Goal: Check status: Check status

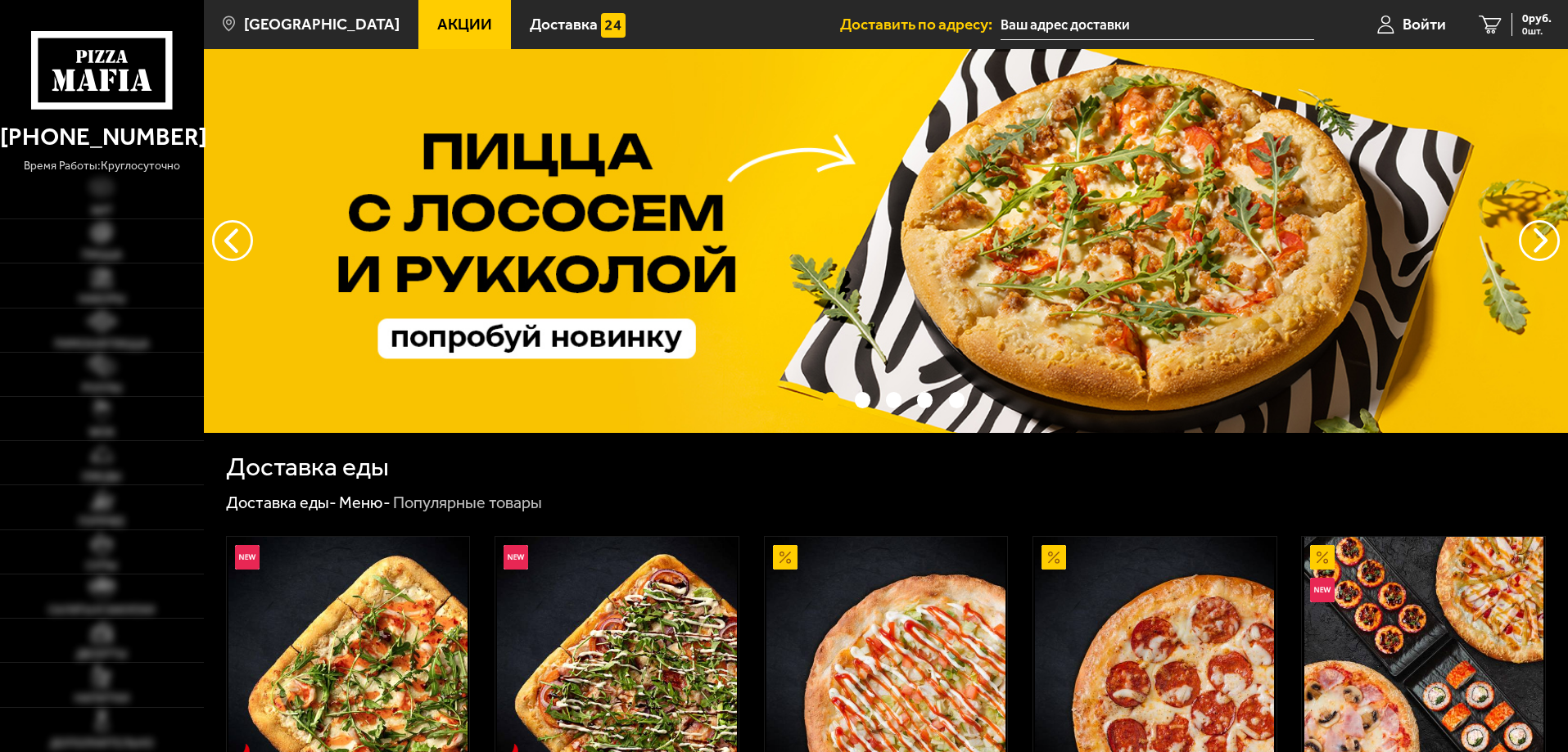
click at [1405, 22] on span "Войти" at bounding box center [1424, 24] width 43 height 16
type input "[STREET_ADDRESS]"
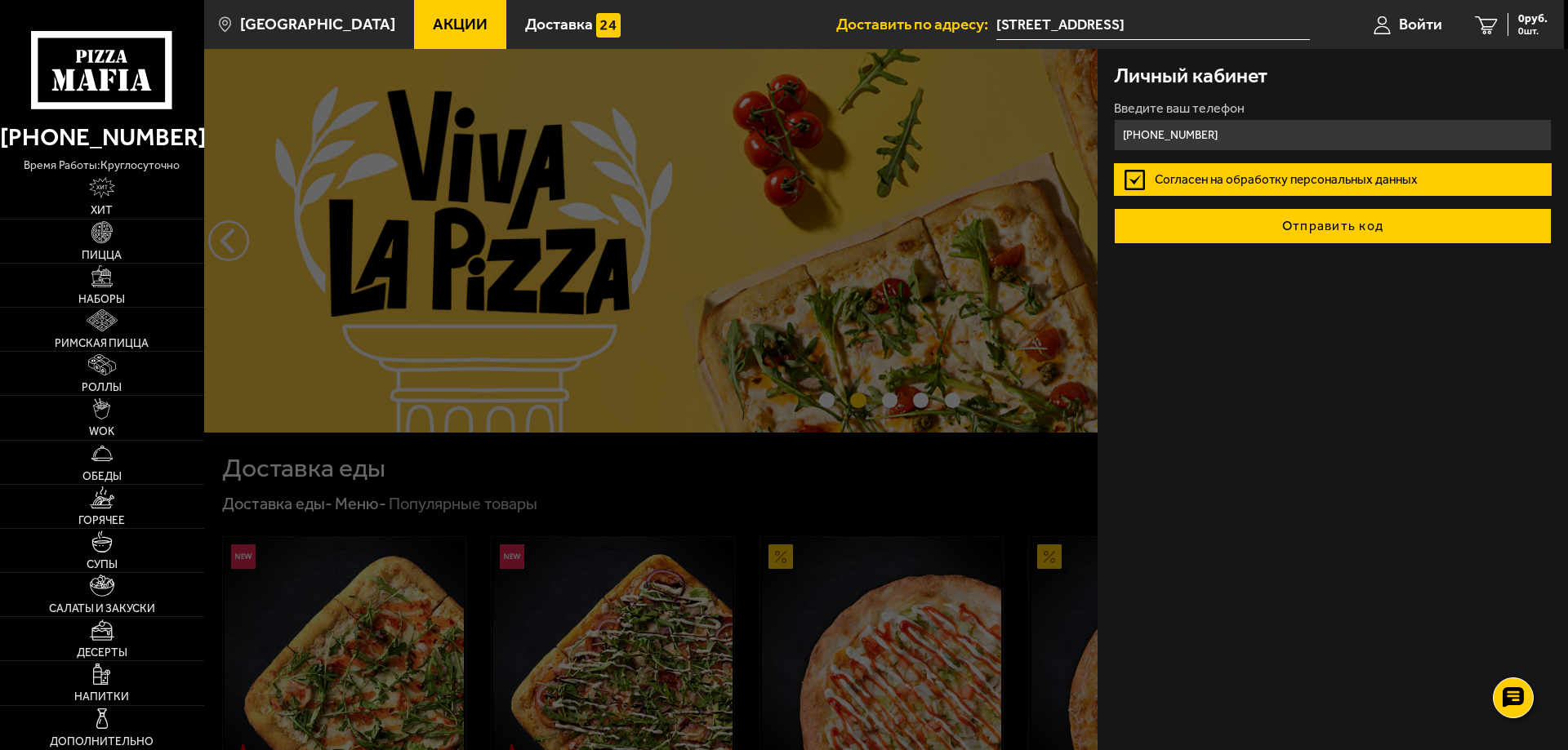
type input "[PHONE_NUMBER]"
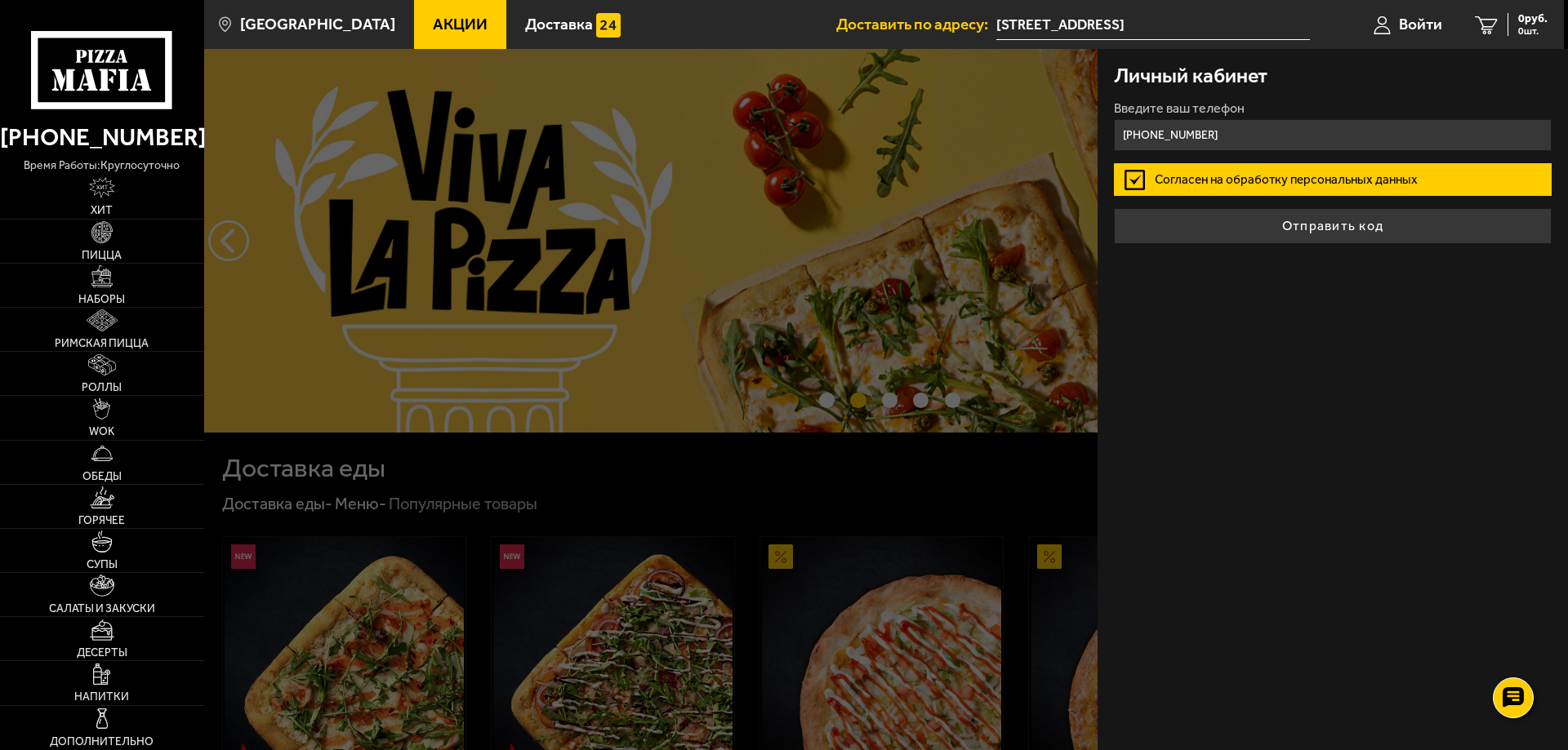
click at [1302, 235] on button "Отправить код" at bounding box center [1332, 226] width 438 height 36
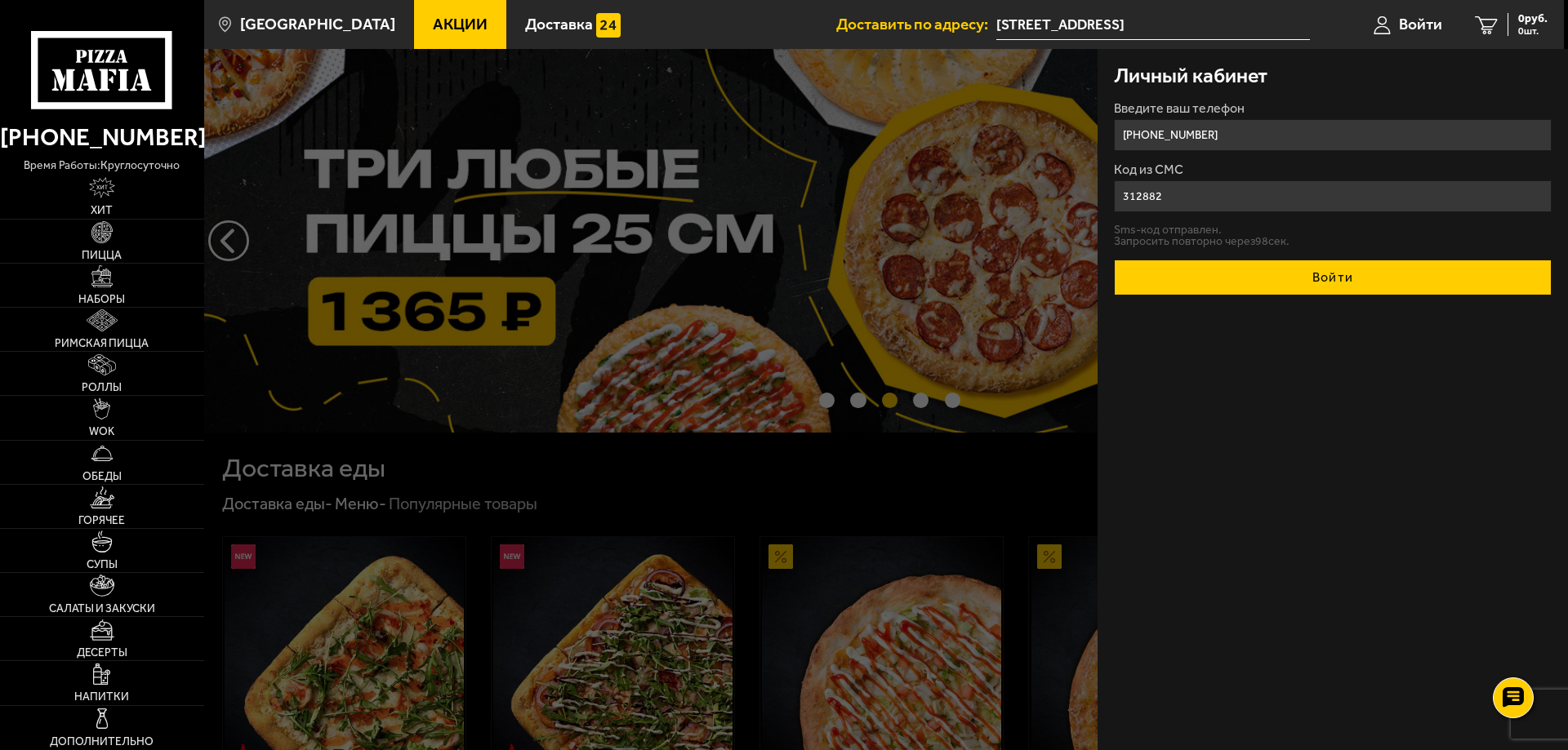
type input "312882"
click at [1301, 281] on button "Войти" at bounding box center [1332, 278] width 438 height 36
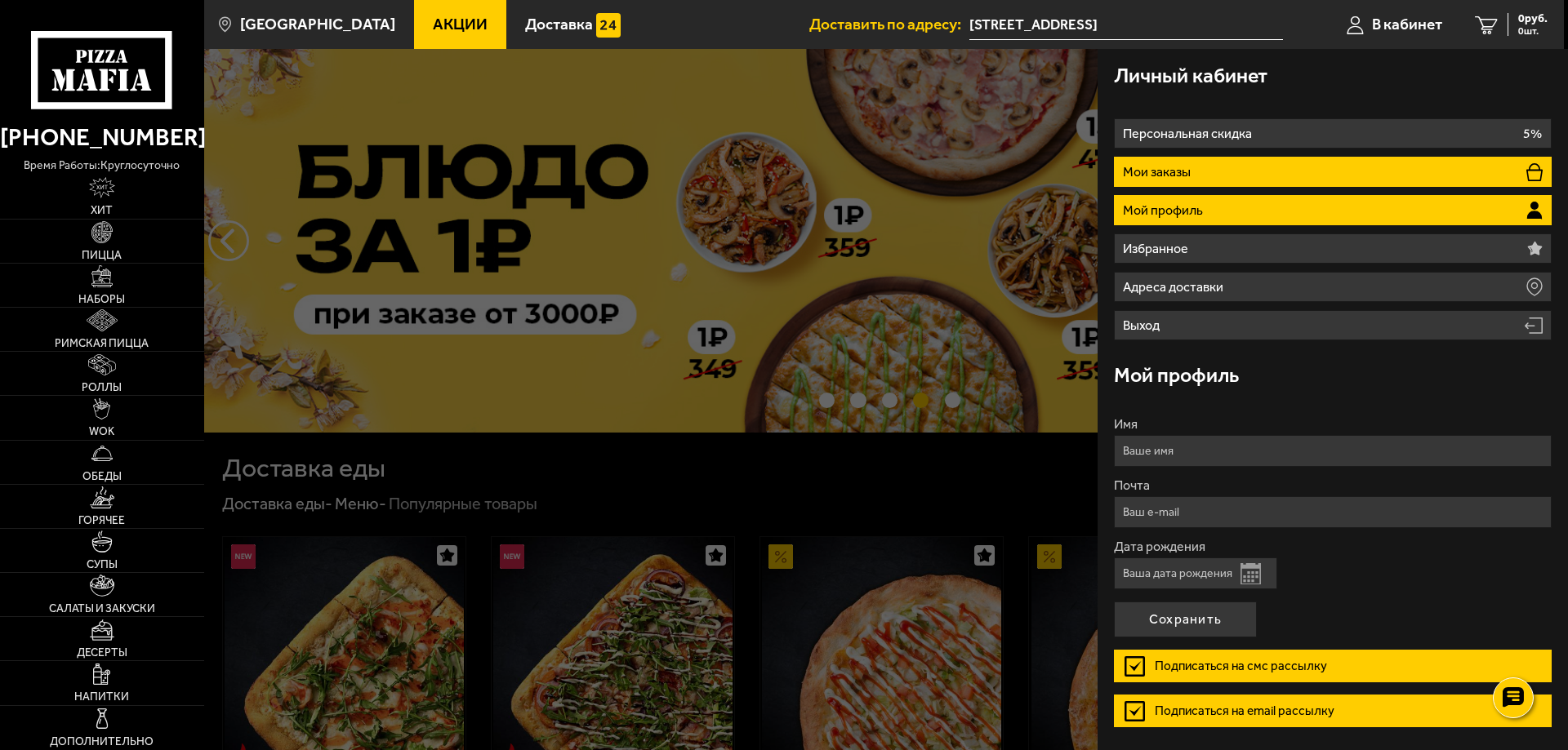
click at [1292, 169] on li "Мои заказы" at bounding box center [1332, 171] width 438 height 30
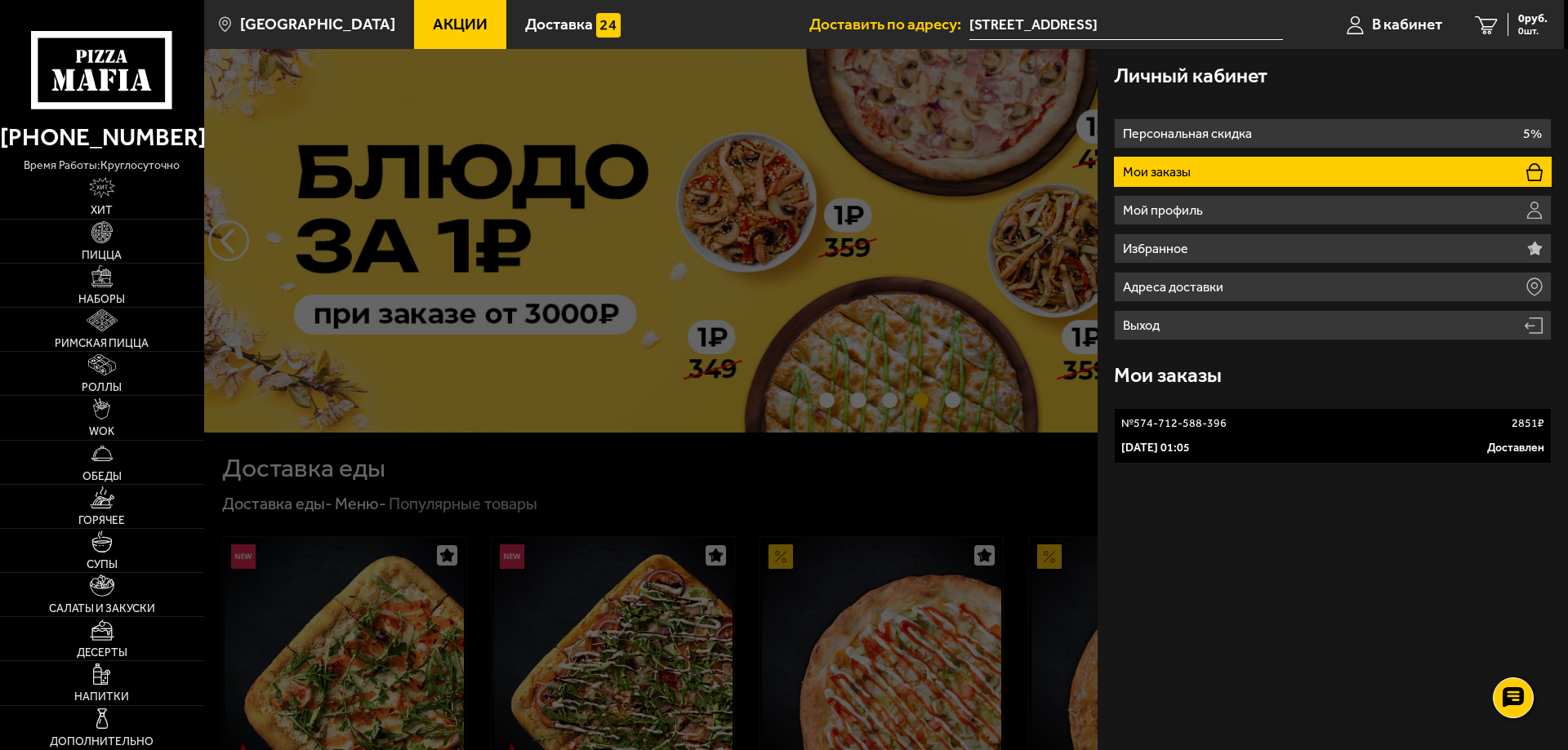
click at [1222, 429] on p "№ 574-712-588-396" at bounding box center [1174, 424] width 105 height 17
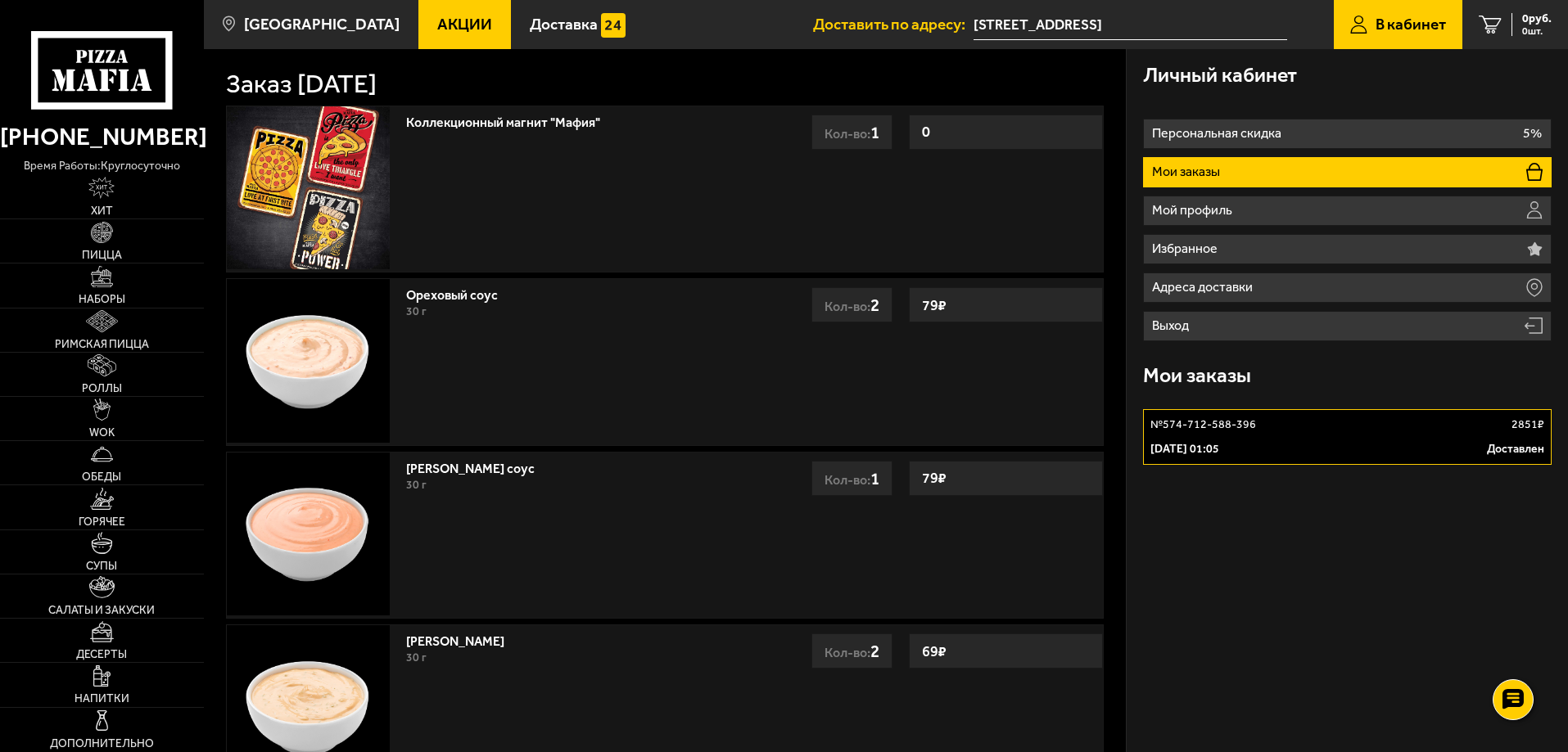
drag, startPoint x: 1162, startPoint y: 427, endPoint x: 1245, endPoint y: 713, distance: 297.8
click at [1245, 713] on div "Личный кабинет Персональная скидка 5% Мои заказы Мой профиль Избранное Адреса д…" at bounding box center [1347, 759] width 442 height 1421
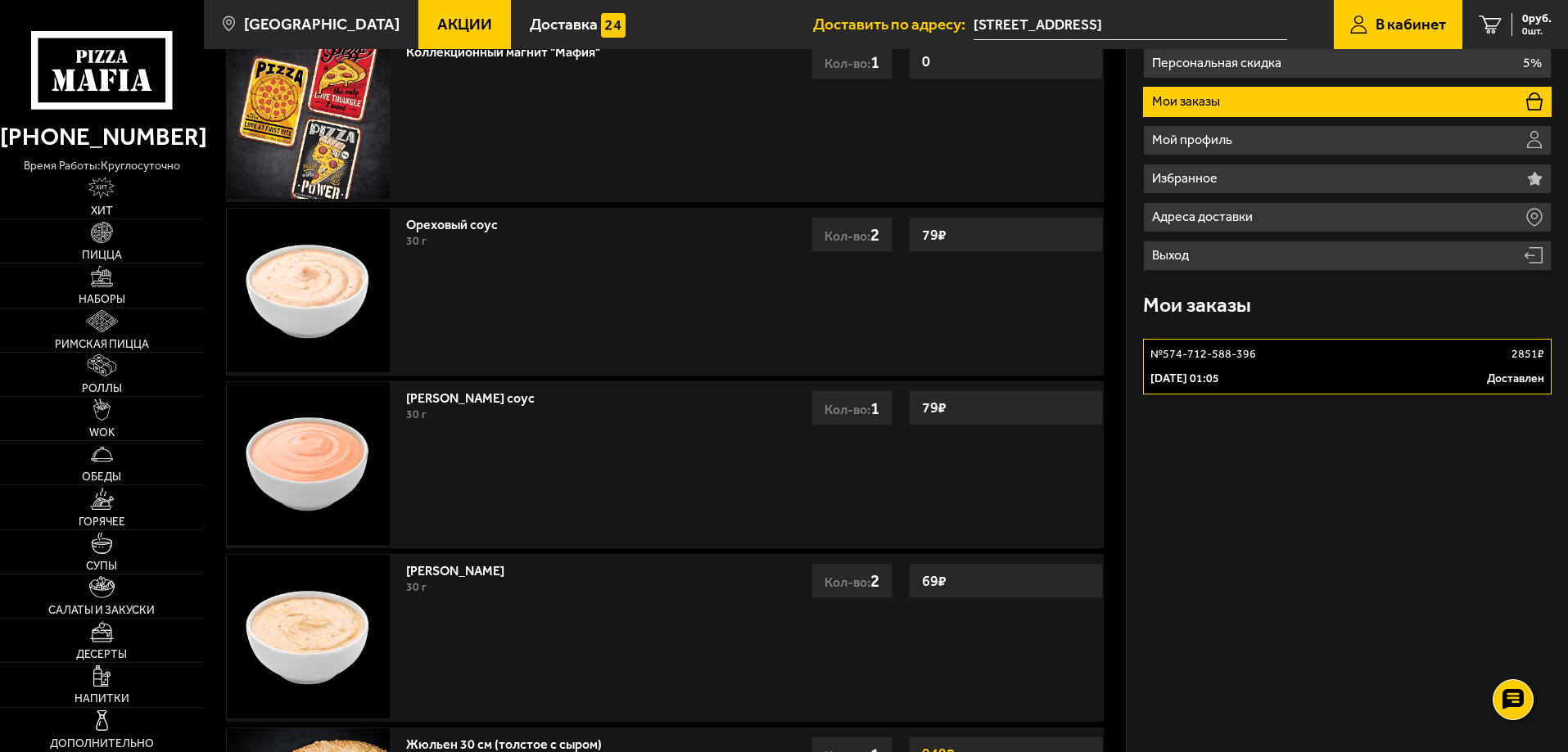
scroll to position [63, 0]
